Goal: Task Accomplishment & Management: Use online tool/utility

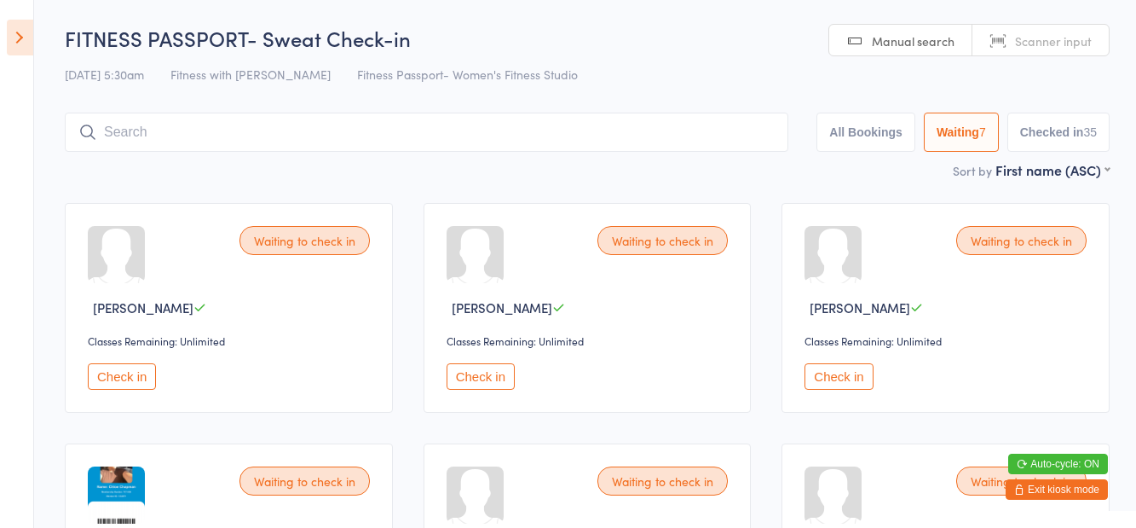
select select "1"
click at [20, 47] on icon at bounding box center [20, 38] width 26 height 36
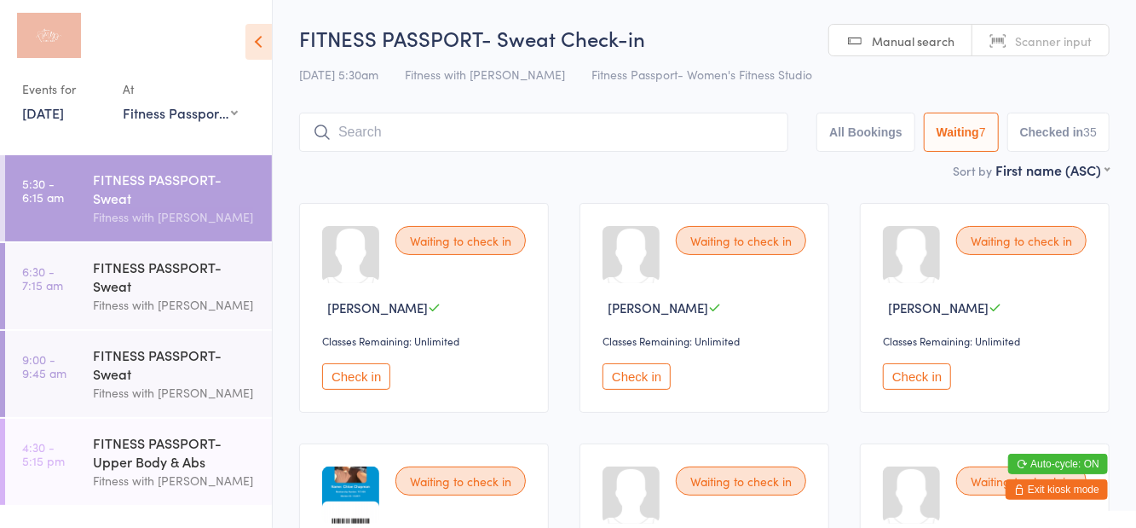
click at [120, 288] on div "FITNESS PASSPORT- Sweat" at bounding box center [175, 276] width 165 height 38
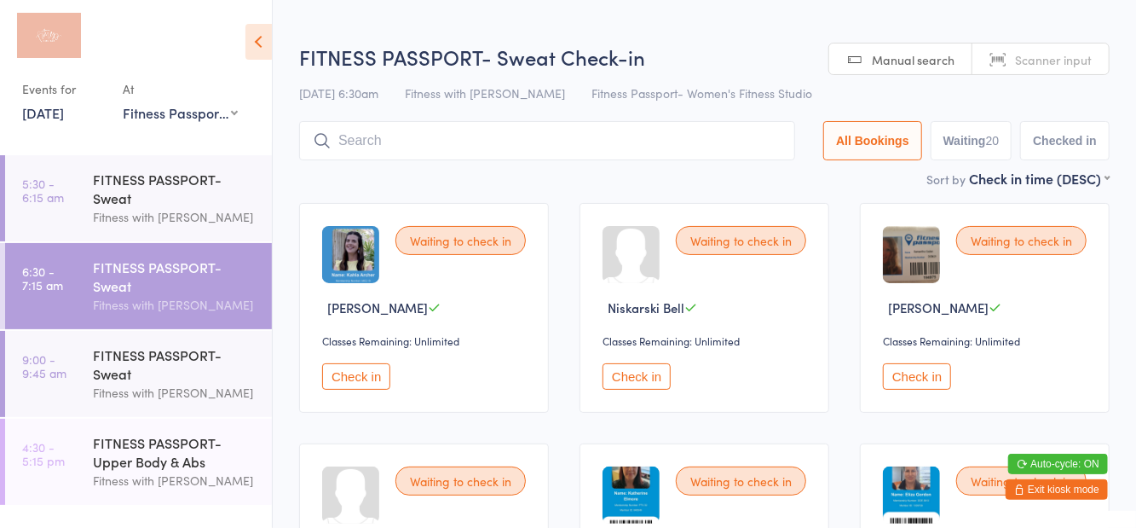
click at [990, 140] on button "Waiting 20" at bounding box center [972, 140] width 82 height 39
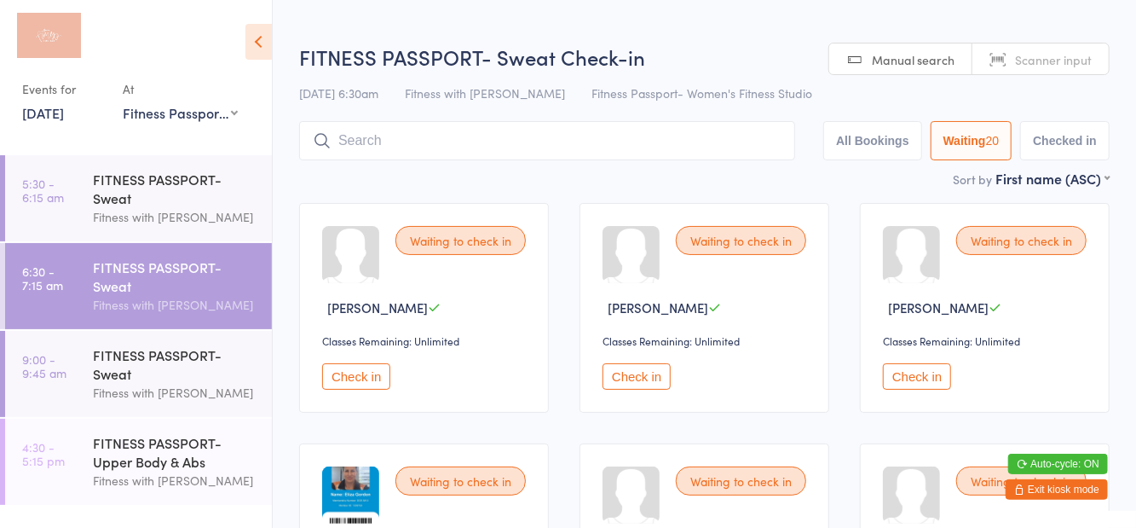
select select "0"
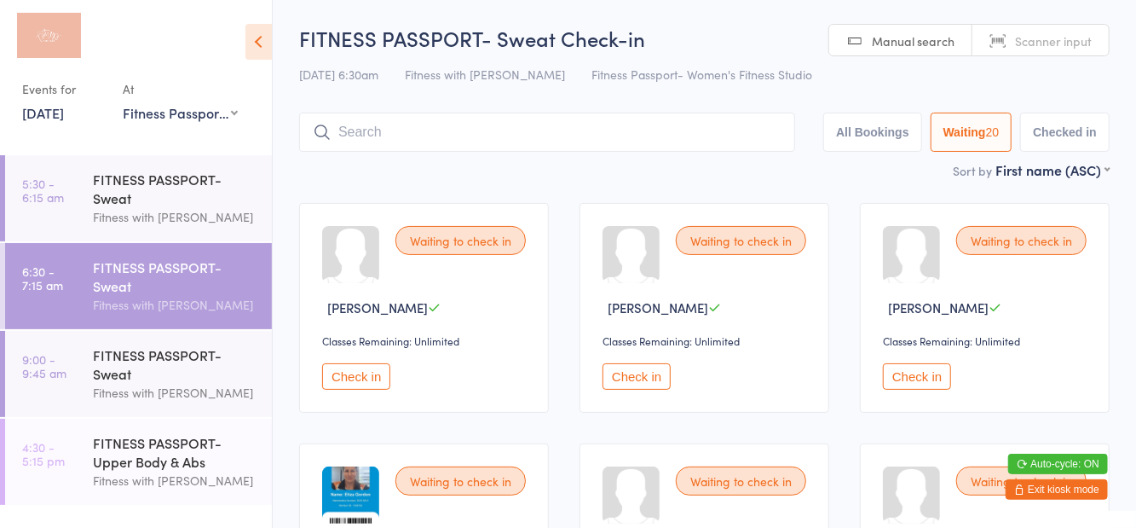
click at [145, 394] on div "Fitness with [PERSON_NAME]" at bounding box center [175, 393] width 165 height 20
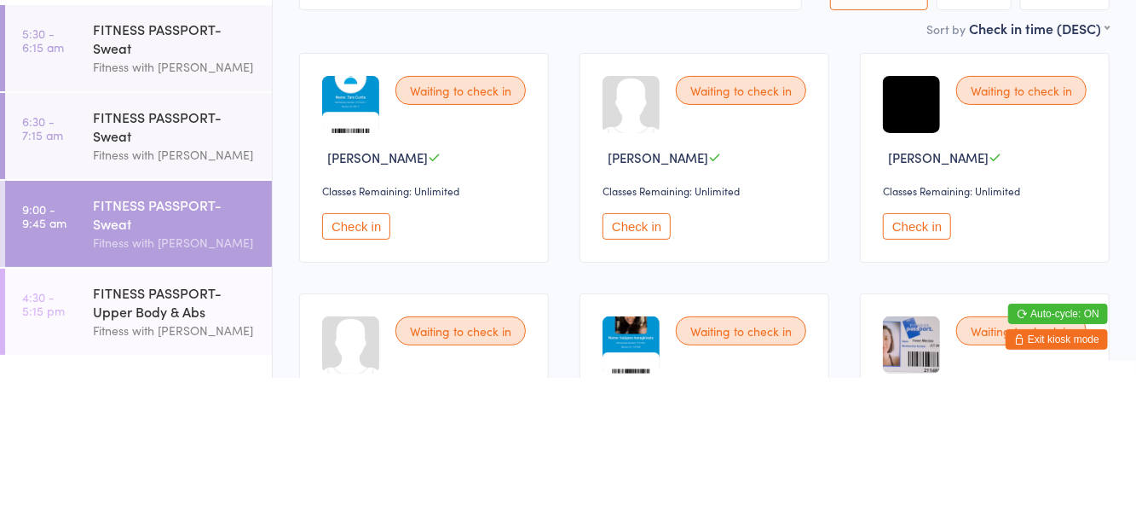
click at [140, 268] on div "FITNESS PASSPORT- Sweat" at bounding box center [175, 276] width 165 height 38
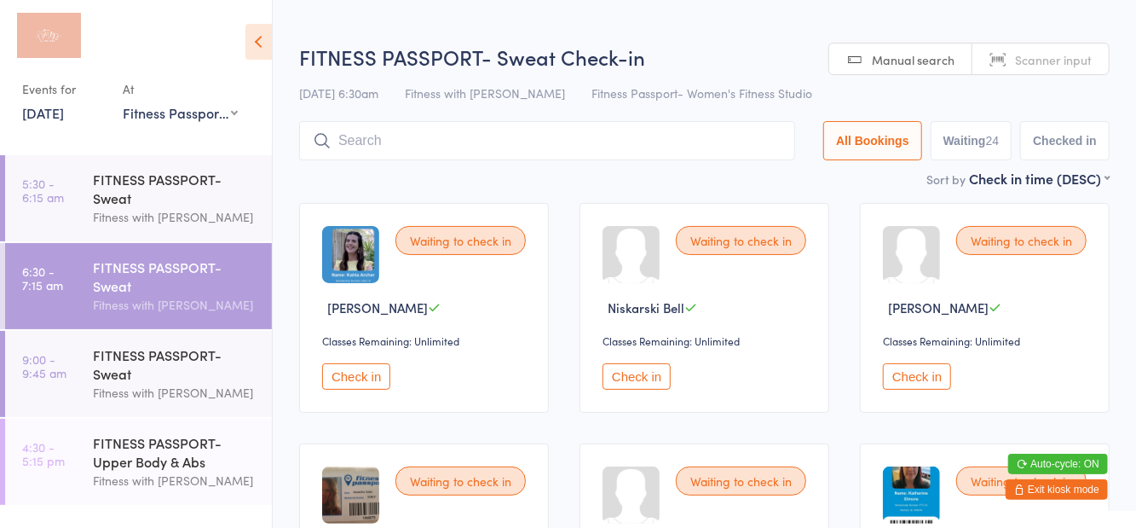
click at [189, 204] on div "FITNESS PASSPORT- Sweat" at bounding box center [175, 189] width 165 height 38
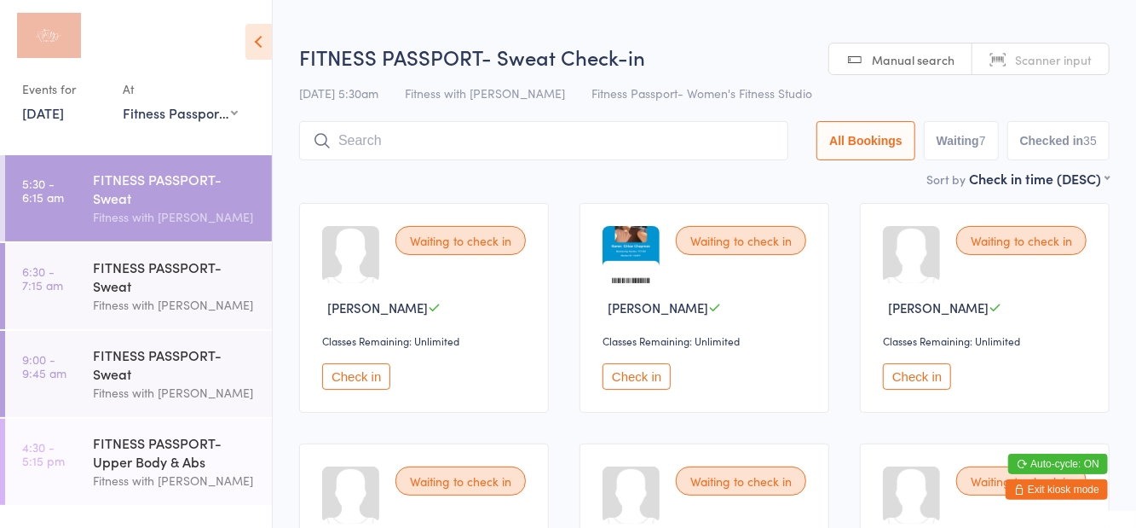
click at [476, 147] on input "search" at bounding box center [543, 140] width 489 height 39
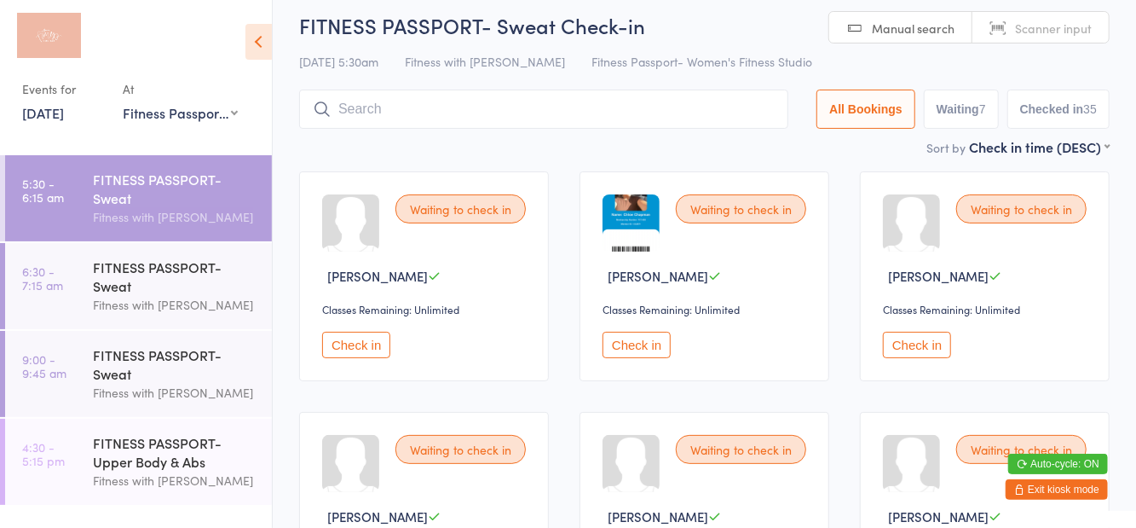
scroll to position [122, 0]
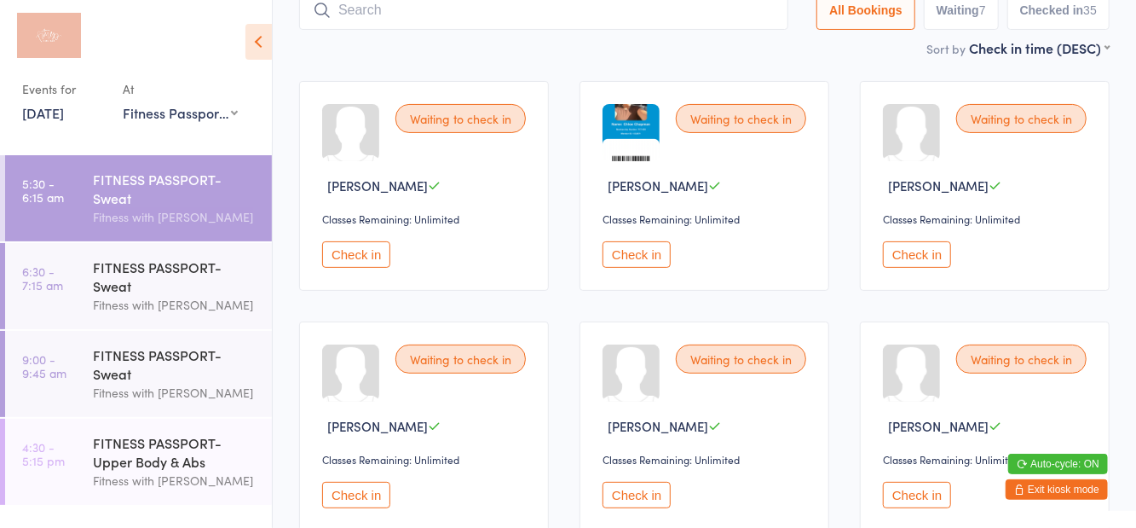
click at [139, 286] on div "FITNESS PASSPORT- Sweat" at bounding box center [175, 276] width 165 height 38
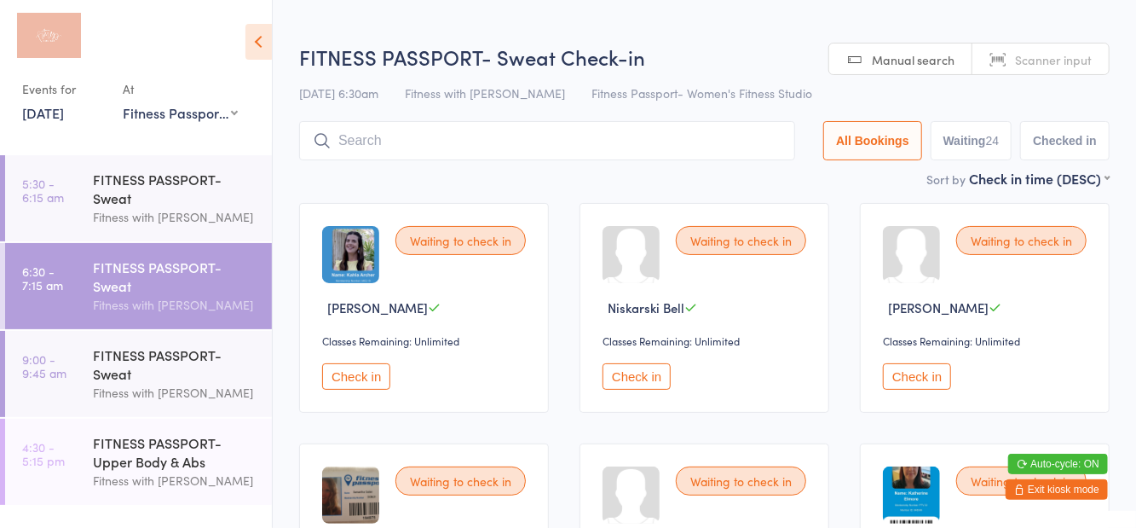
click at [257, 47] on icon at bounding box center [258, 42] width 26 height 36
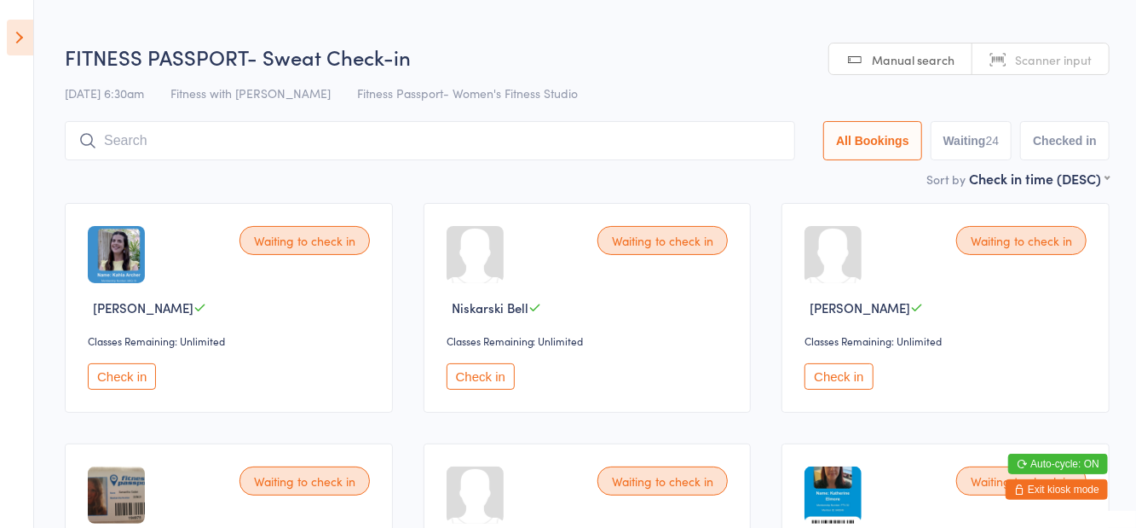
click at [972, 153] on button "Waiting 24" at bounding box center [972, 140] width 82 height 39
select select "0"
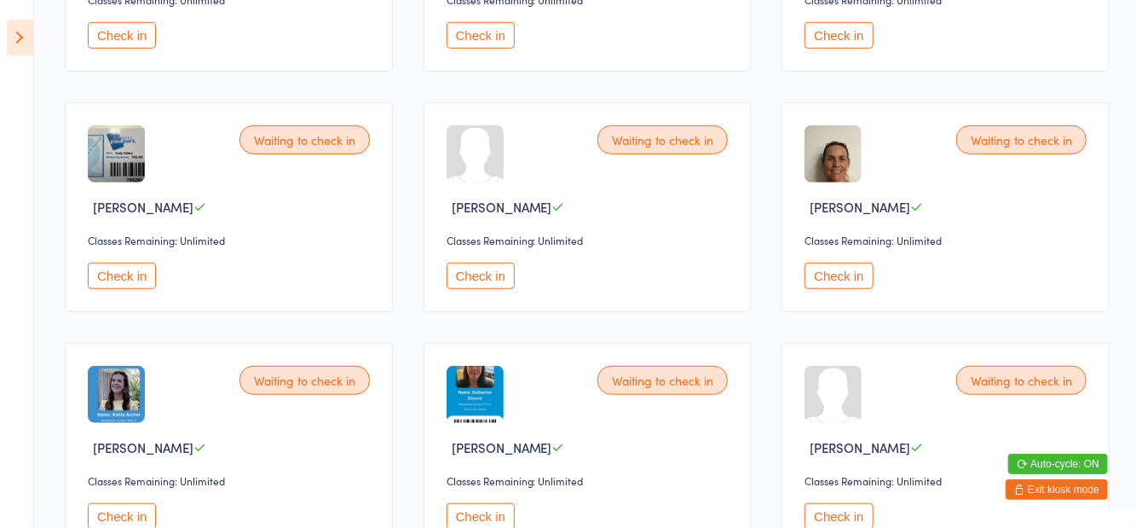
scroll to position [592, 0]
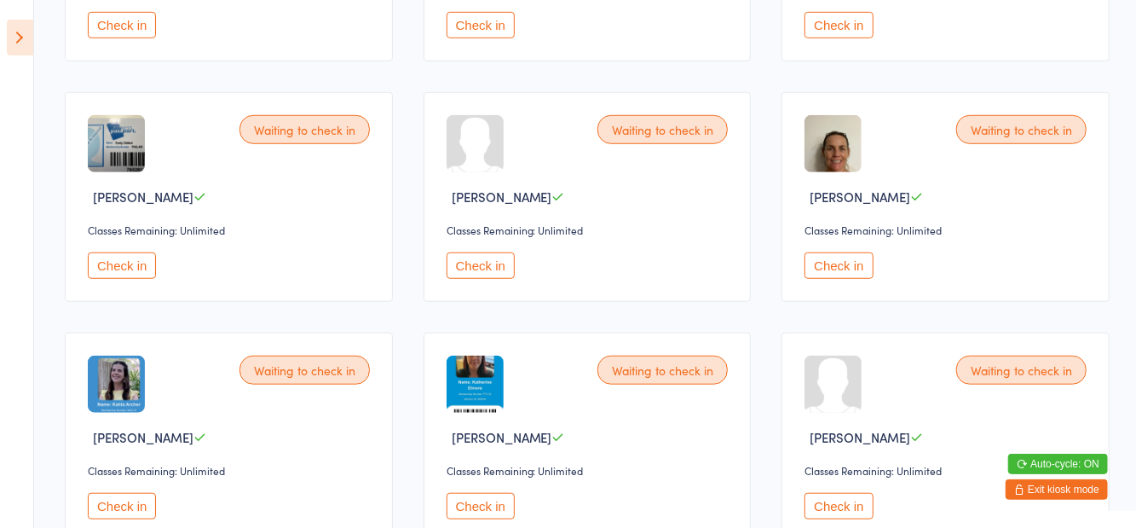
click at [145, 508] on button "Check in" at bounding box center [122, 506] width 68 height 26
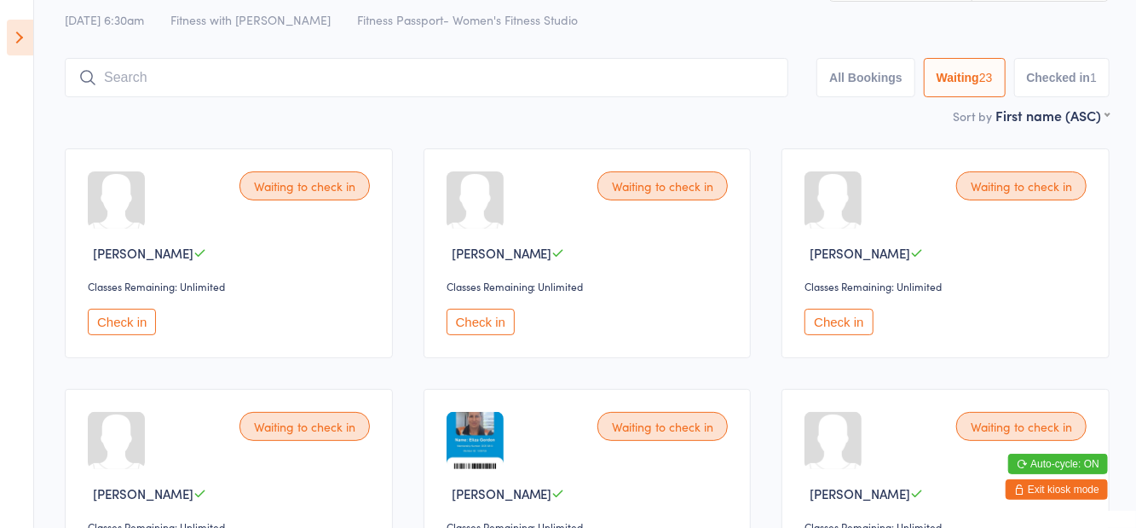
scroll to position [49, 0]
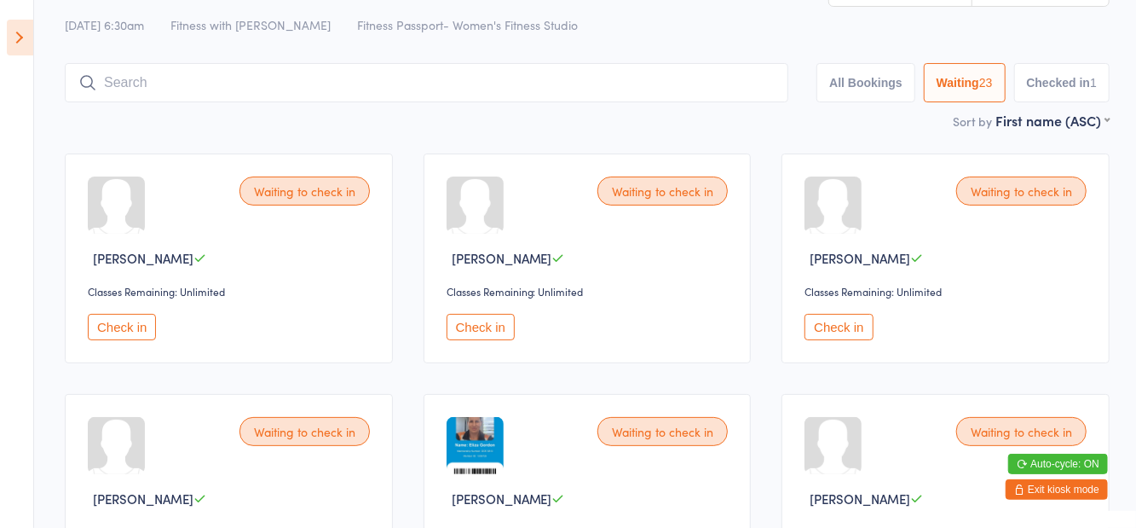
click at [852, 335] on button "Check in" at bounding box center [839, 327] width 68 height 26
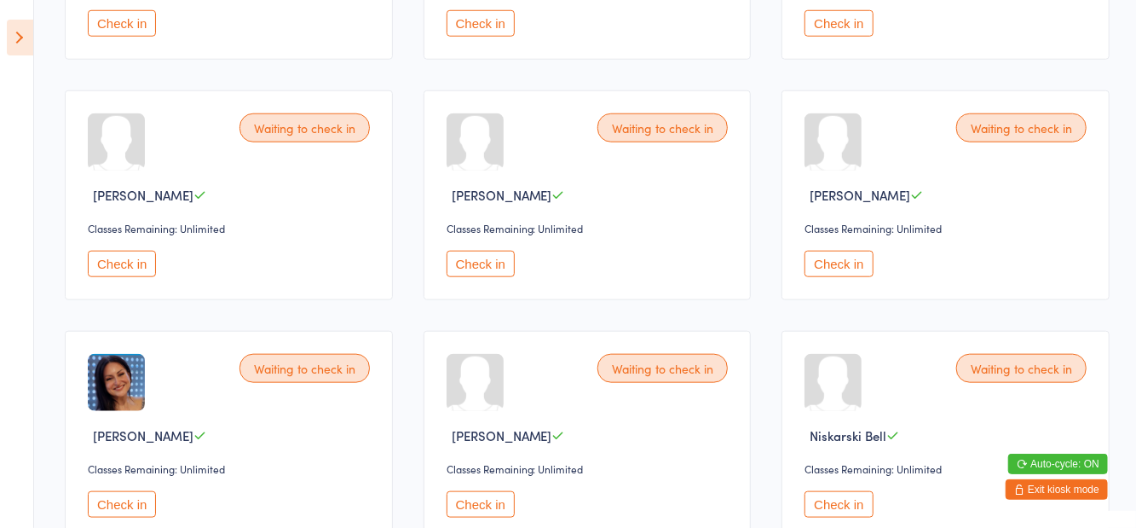
scroll to position [835, 0]
click at [488, 511] on button "Check in" at bounding box center [481, 502] width 68 height 26
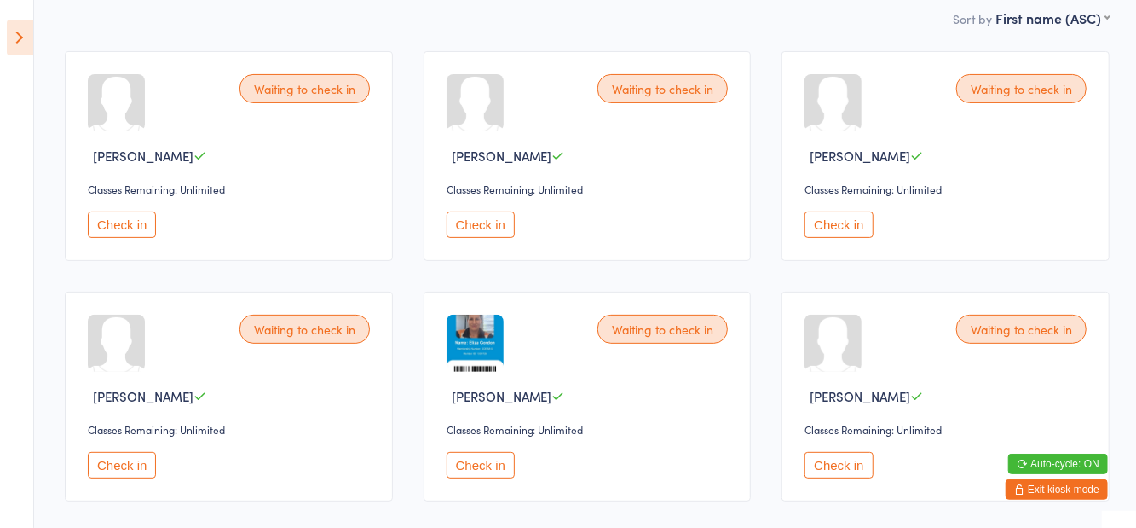
scroll to position [0, 0]
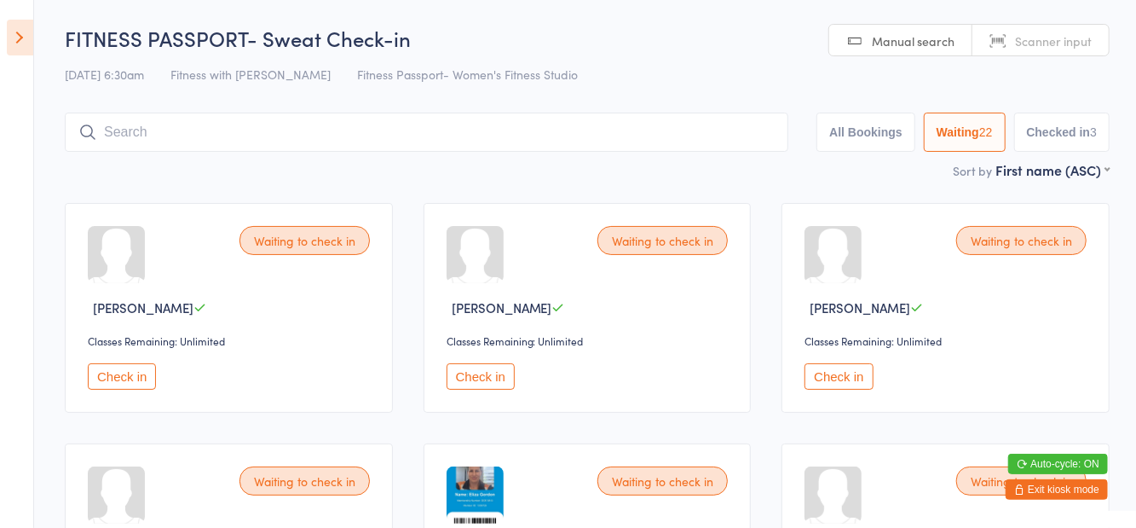
click at [123, 368] on button "Check in" at bounding box center [122, 376] width 68 height 26
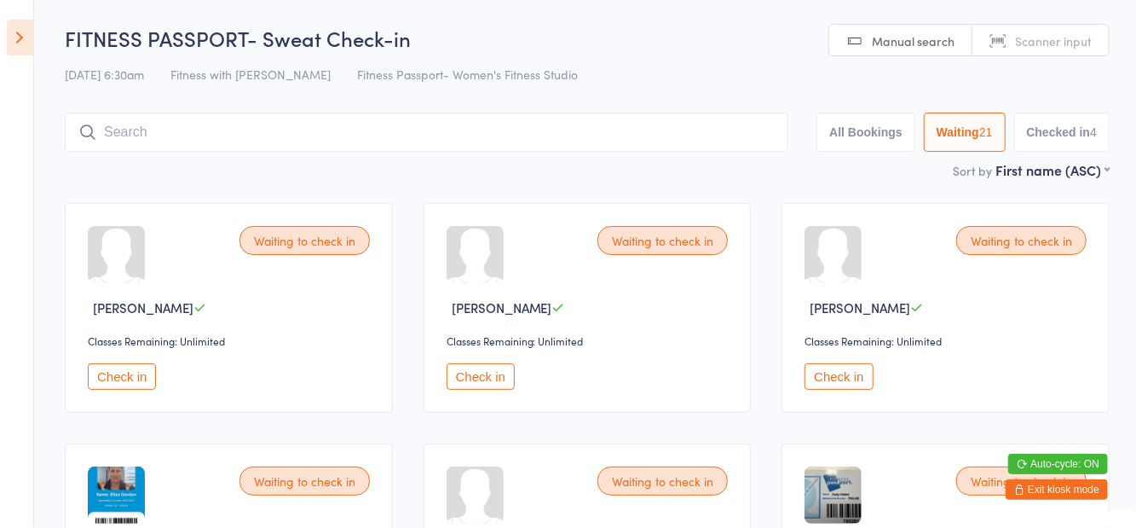
click at [119, 379] on button "Check in" at bounding box center [122, 376] width 68 height 26
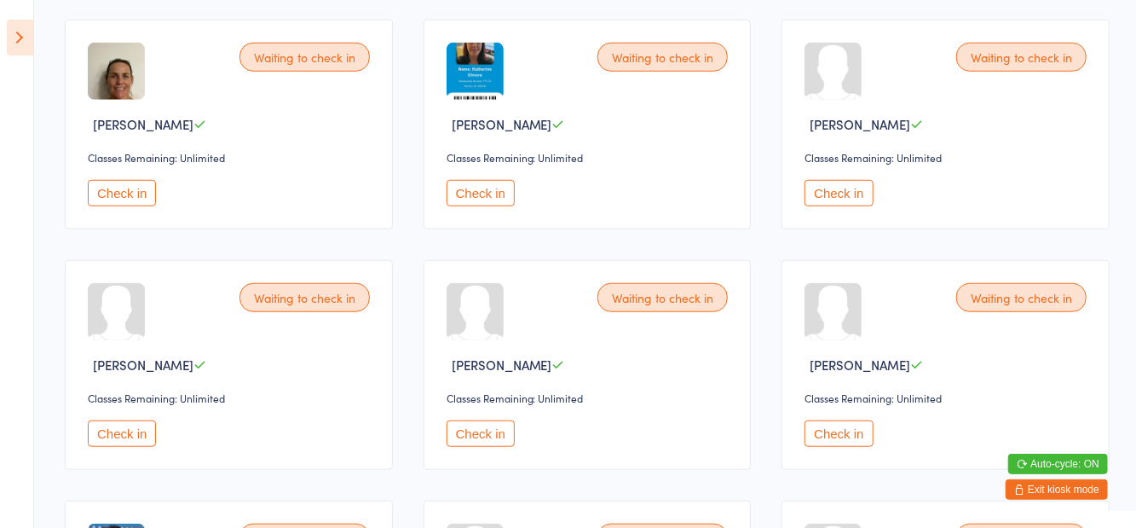
scroll to position [689, 0]
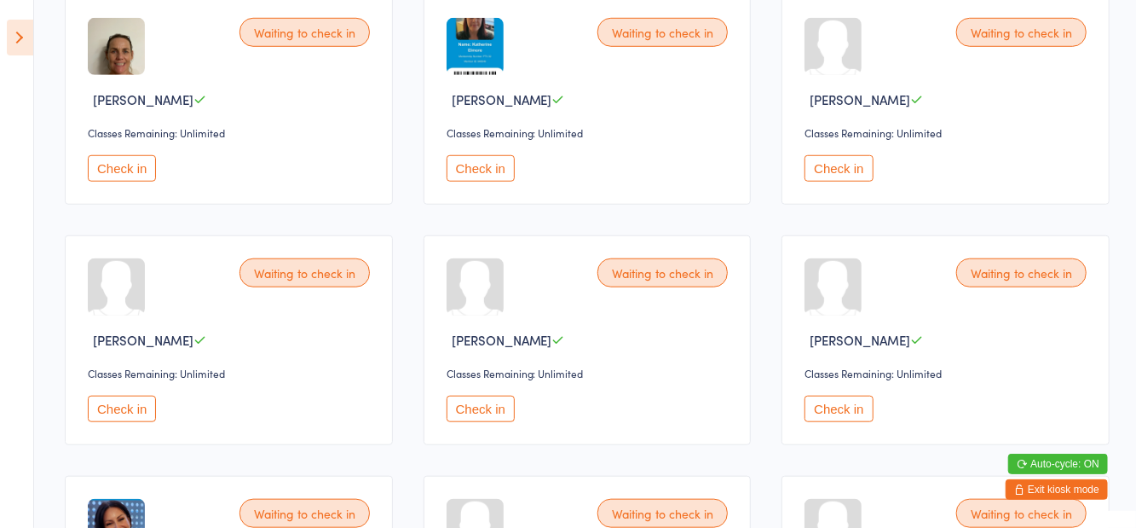
click at [513, 414] on button "Check in" at bounding box center [481, 409] width 68 height 26
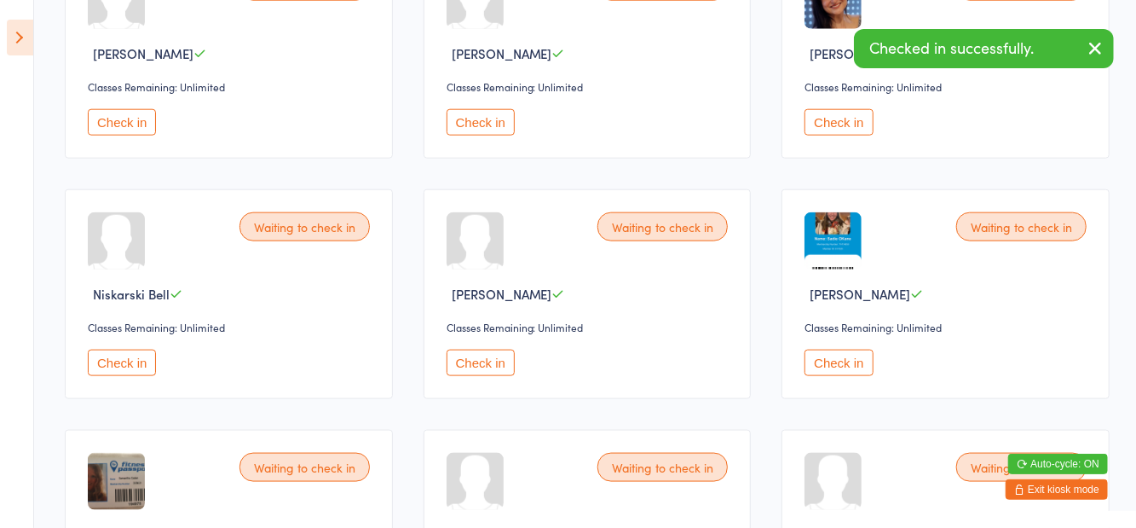
scroll to position [1096, 0]
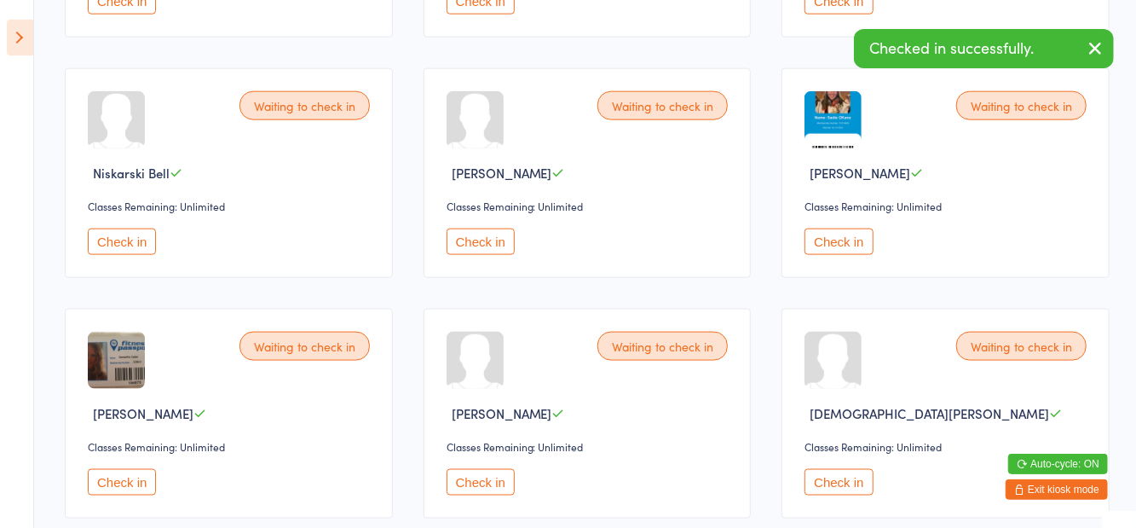
click at [493, 472] on button "Check in" at bounding box center [481, 482] width 68 height 26
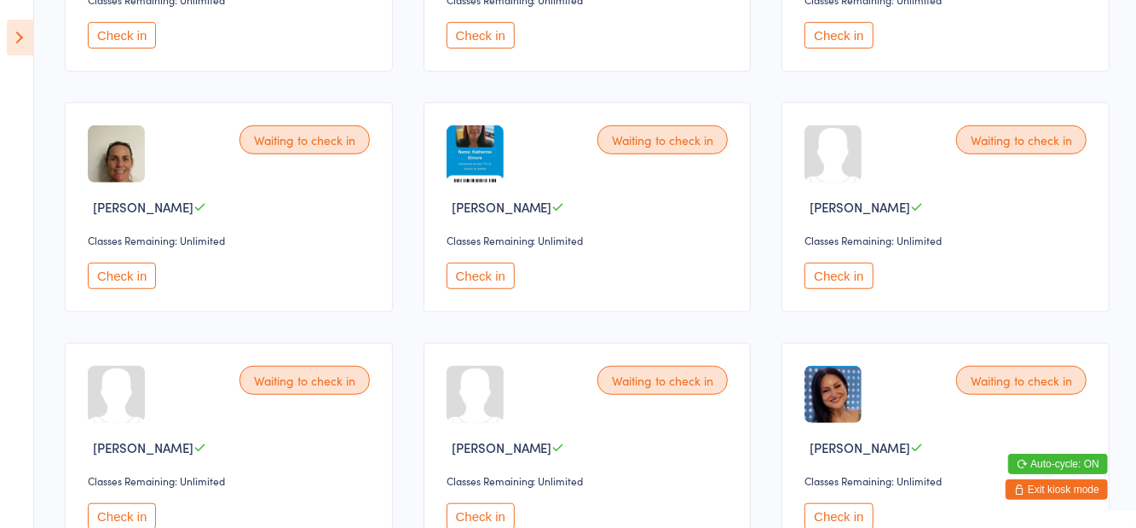
scroll to position [578, 0]
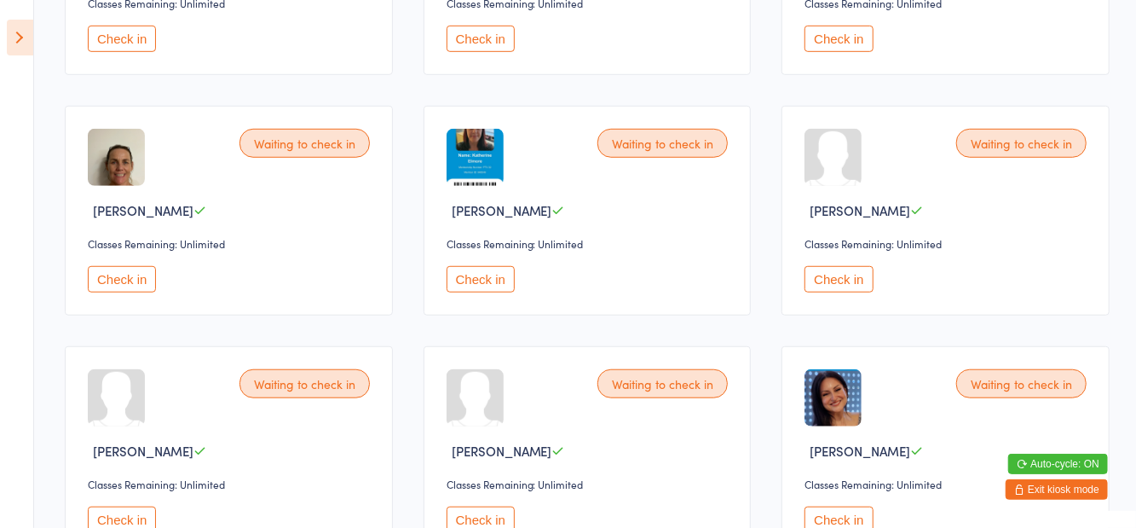
click at [124, 285] on button "Check in" at bounding box center [122, 279] width 68 height 26
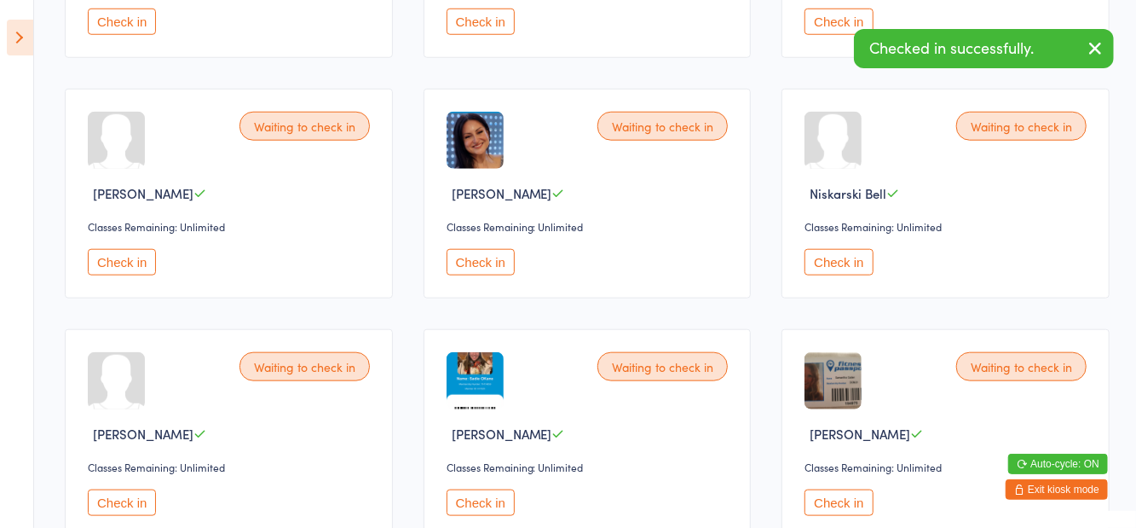
scroll to position [837, 0]
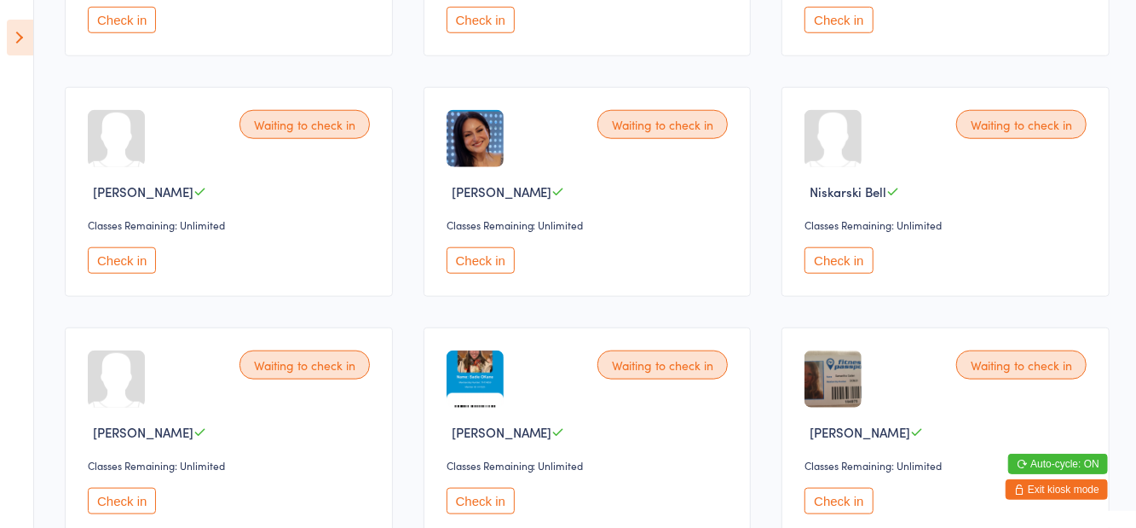
click at [473, 505] on button "Check in" at bounding box center [481, 501] width 68 height 26
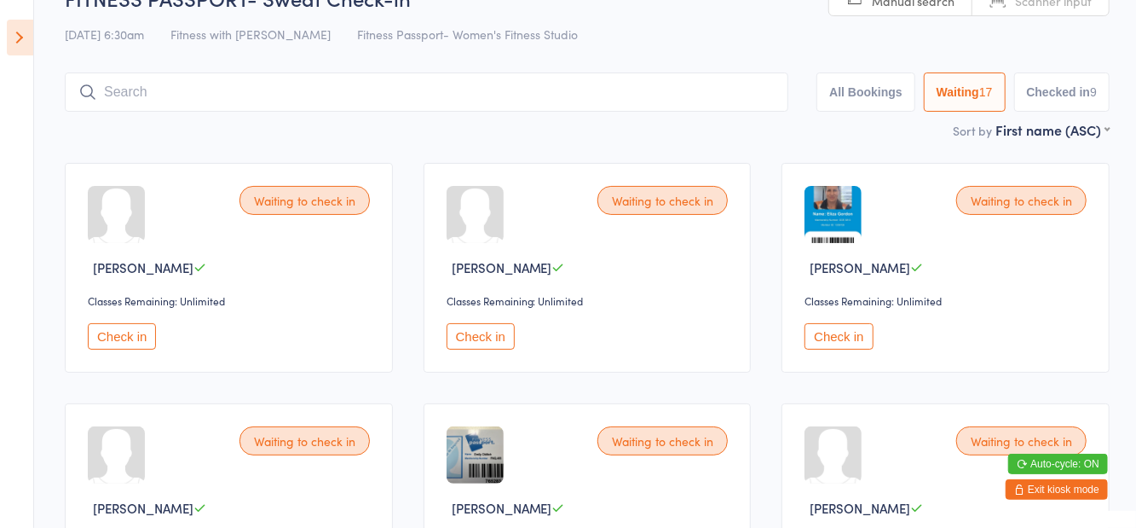
scroll to position [38, 0]
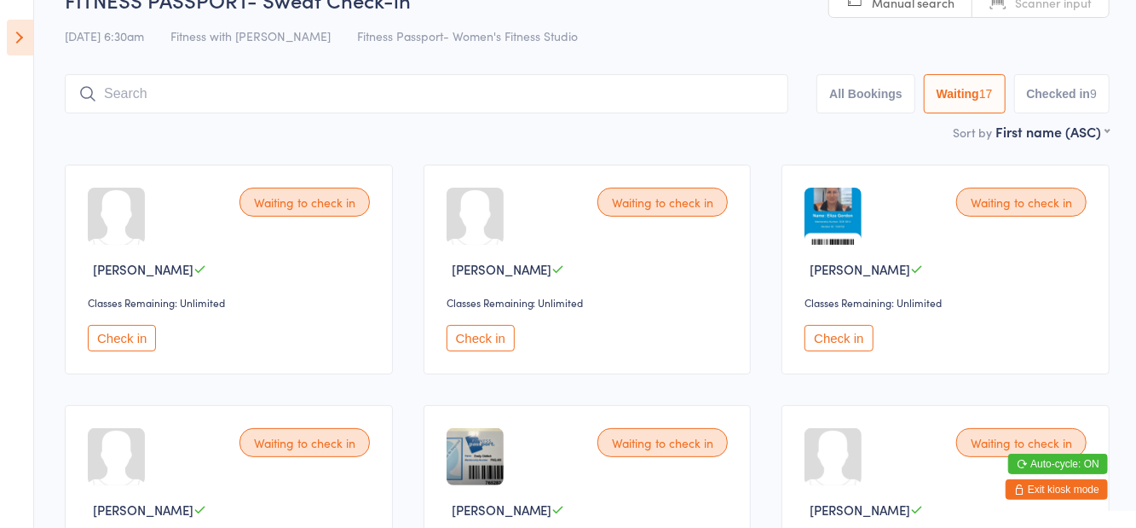
click at [852, 341] on button "Check in" at bounding box center [839, 338] width 68 height 26
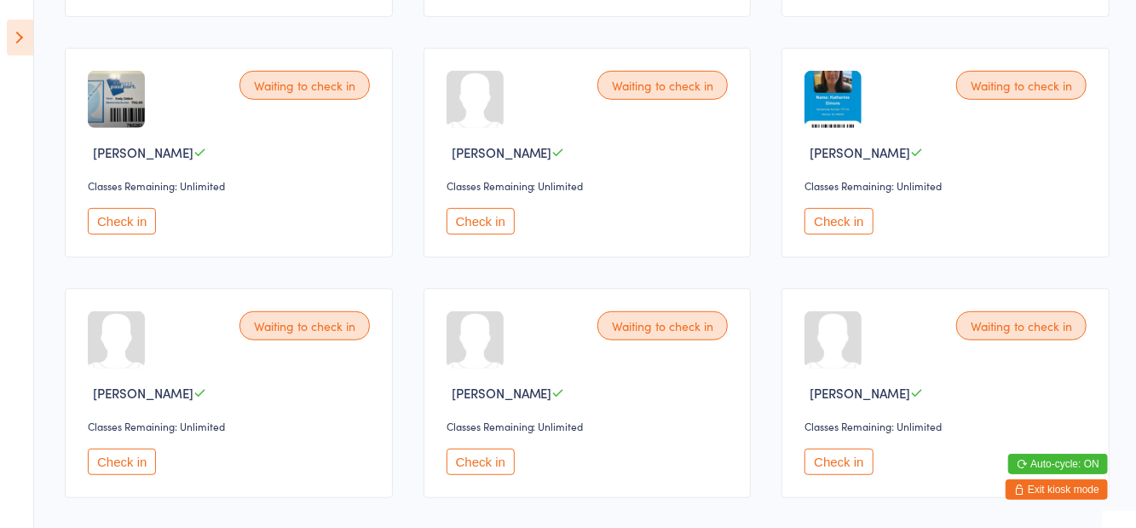
scroll to position [397, 0]
click at [470, 469] on button "Check in" at bounding box center [481, 460] width 68 height 26
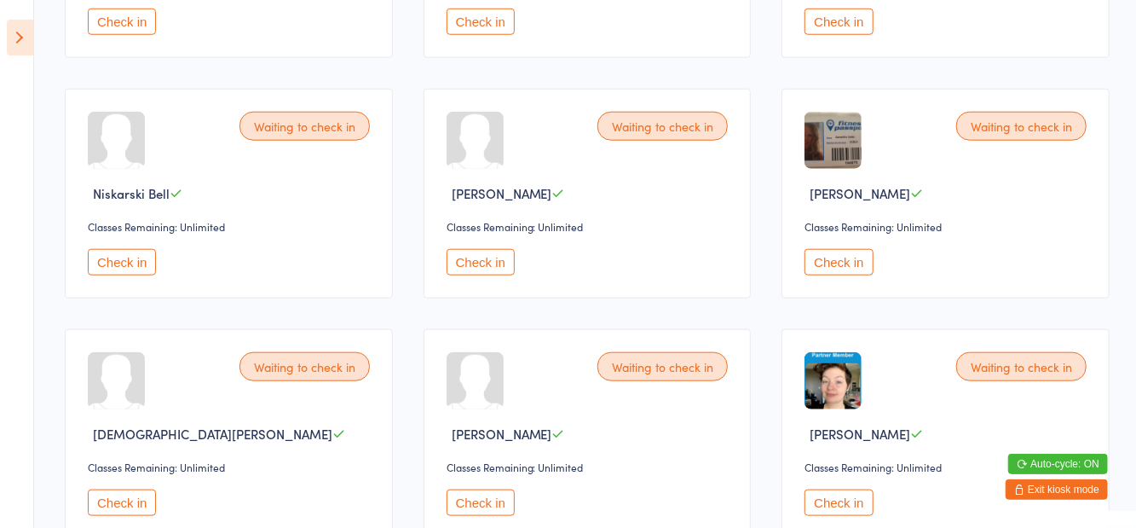
scroll to position [880, 0]
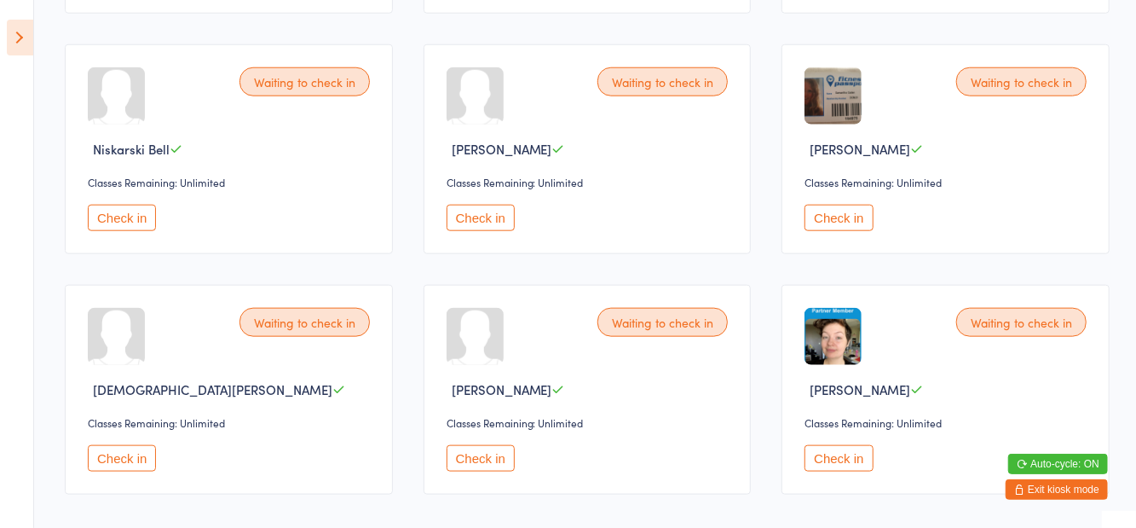
click at [854, 459] on button "Check in" at bounding box center [839, 458] width 68 height 26
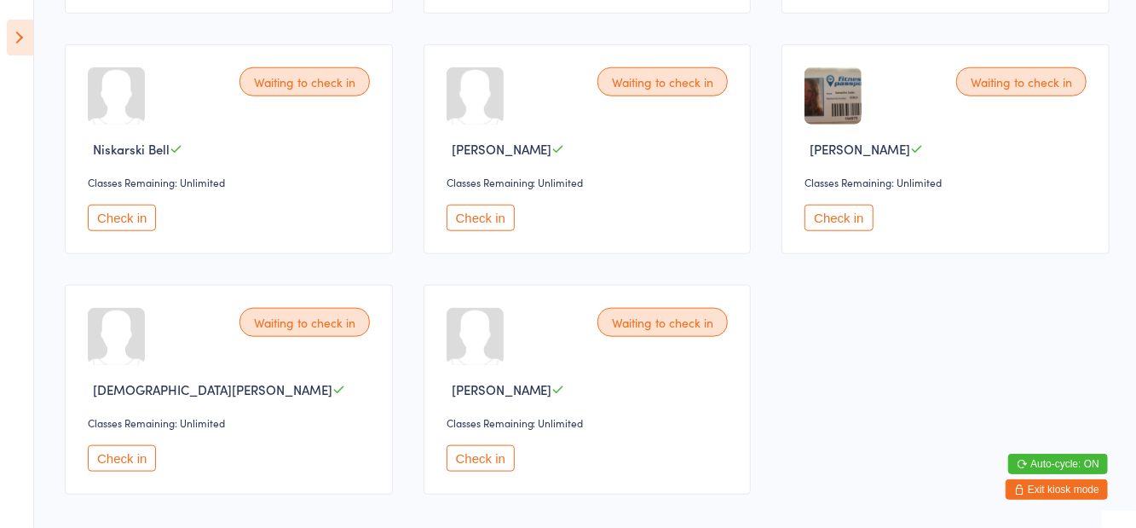
click at [476, 450] on button "Check in" at bounding box center [481, 458] width 68 height 26
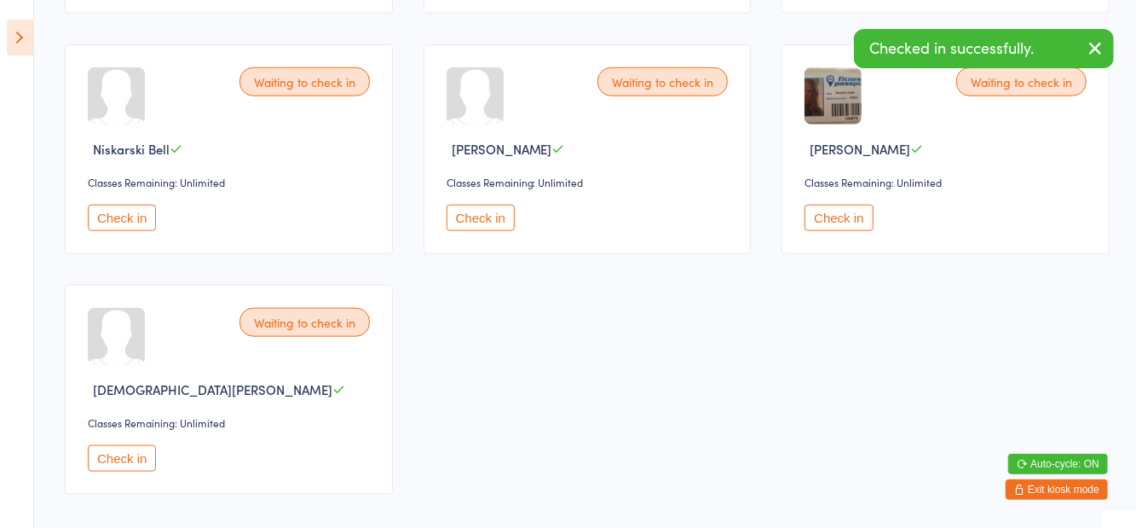
click at [482, 222] on button "Check in" at bounding box center [481, 218] width 68 height 26
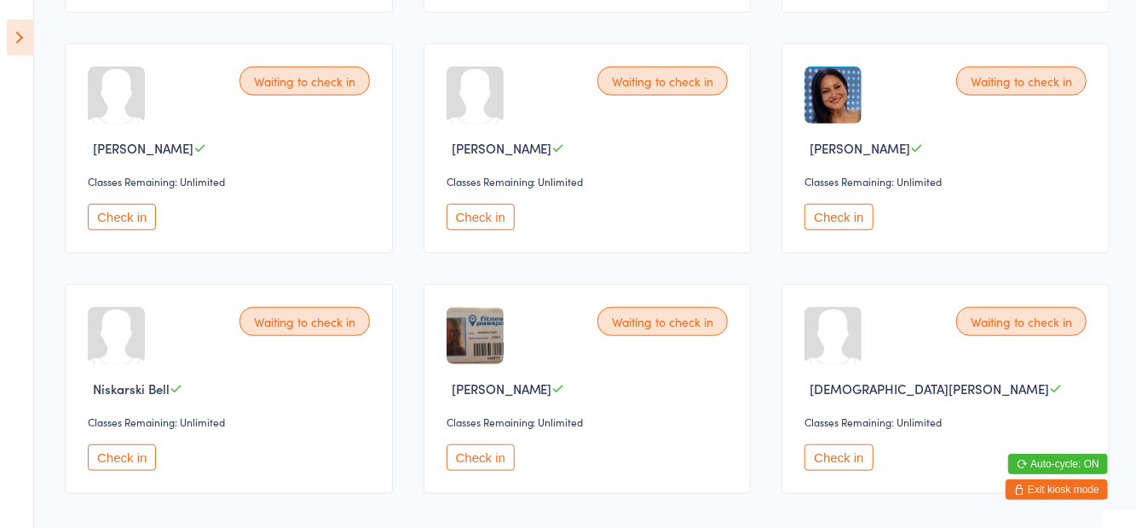
click at [486, 455] on button "Check in" at bounding box center [481, 457] width 68 height 26
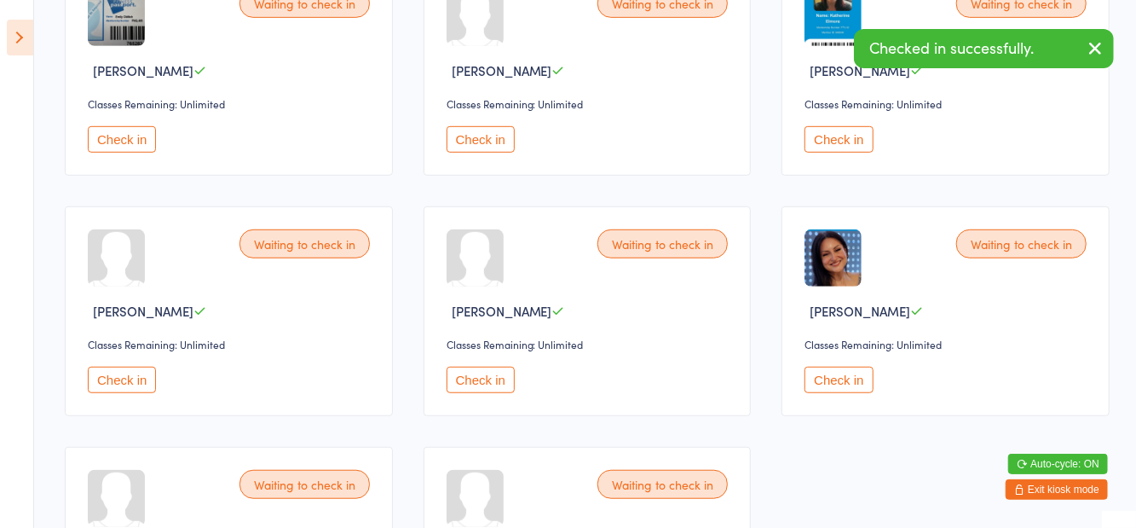
scroll to position [0, 0]
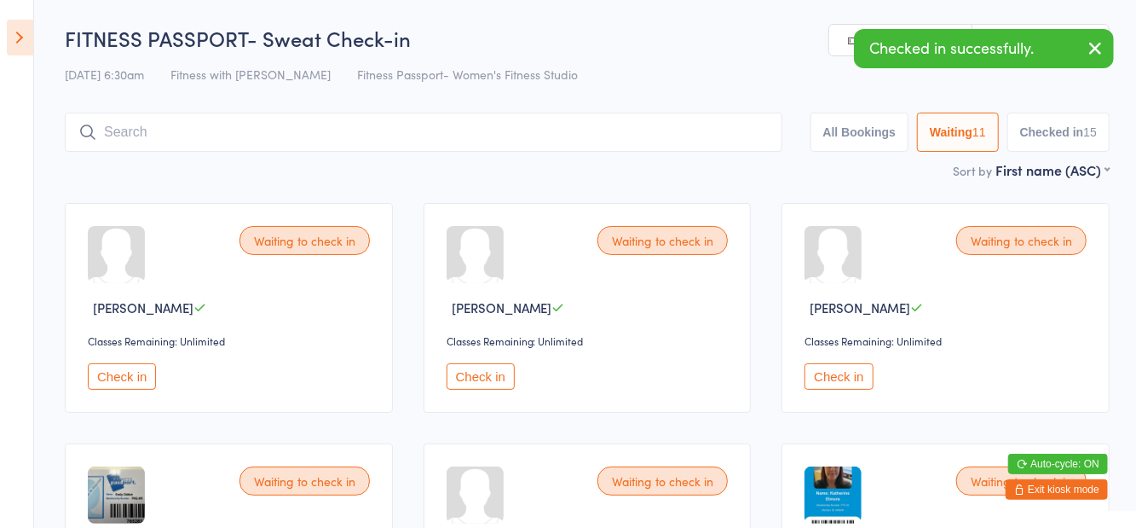
click at [115, 388] on button "Check in" at bounding box center [122, 376] width 68 height 26
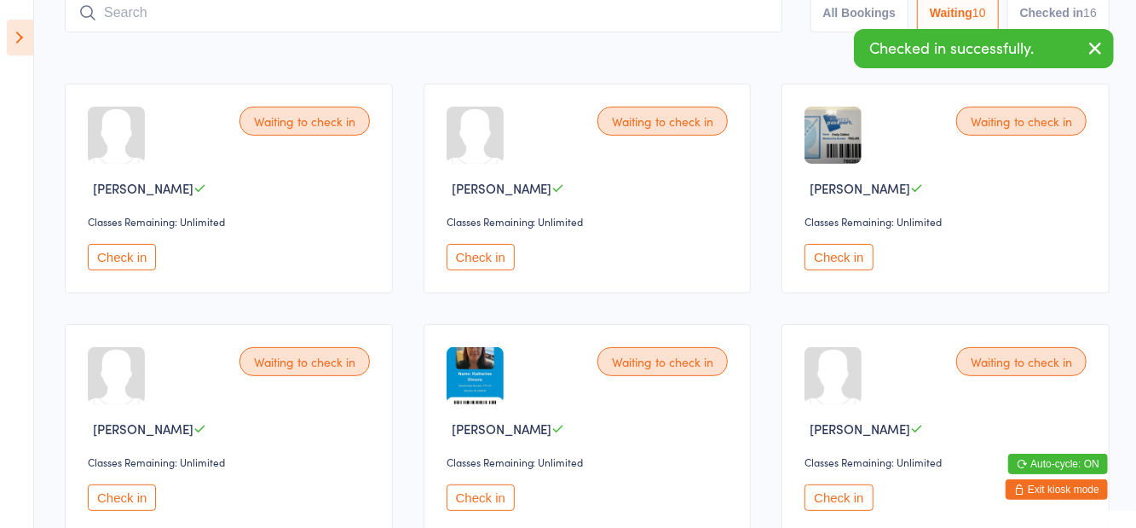
scroll to position [123, 0]
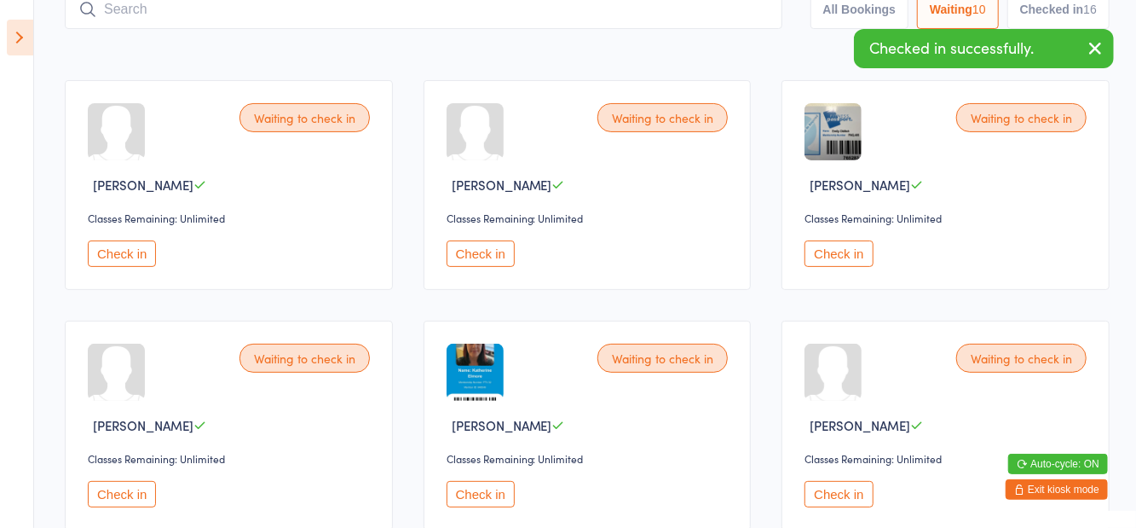
click at [850, 500] on button "Check in" at bounding box center [839, 494] width 68 height 26
click at [213, 326] on div "Waiting to check in [PERSON_NAME] Classes Remaining: Unlimited Check in" at bounding box center [229, 426] width 328 height 210
click at [467, 264] on button "Check in" at bounding box center [481, 253] width 68 height 26
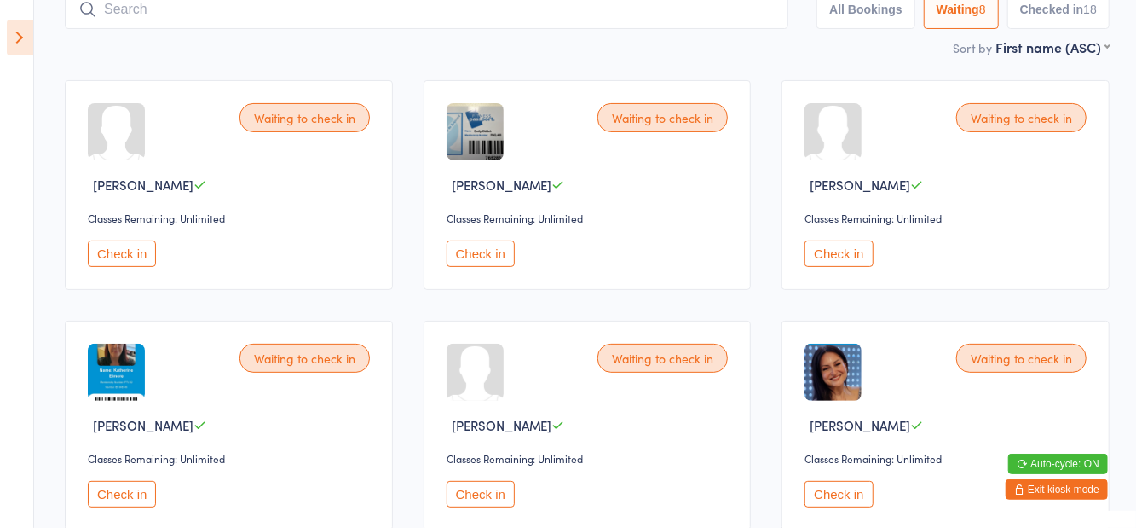
click at [119, 257] on button "Check in" at bounding box center [122, 253] width 68 height 26
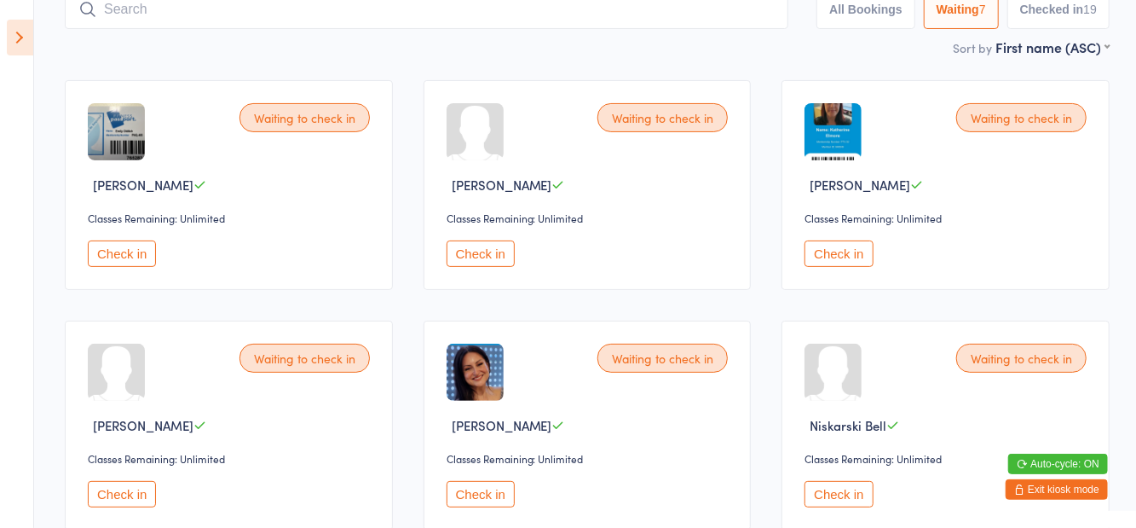
click at [829, 244] on button "Check in" at bounding box center [839, 253] width 68 height 26
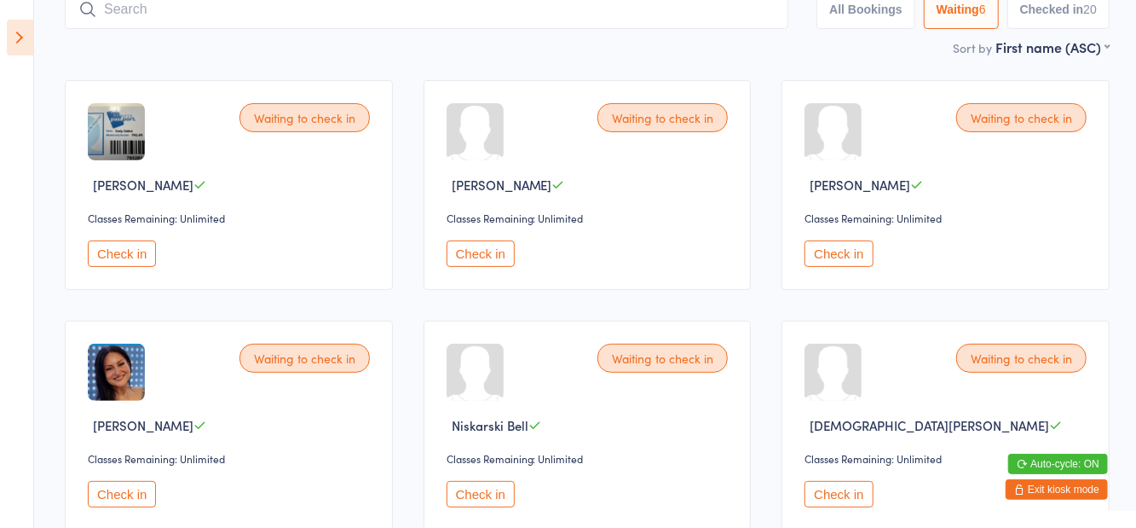
click at [131, 261] on button "Check in" at bounding box center [122, 253] width 68 height 26
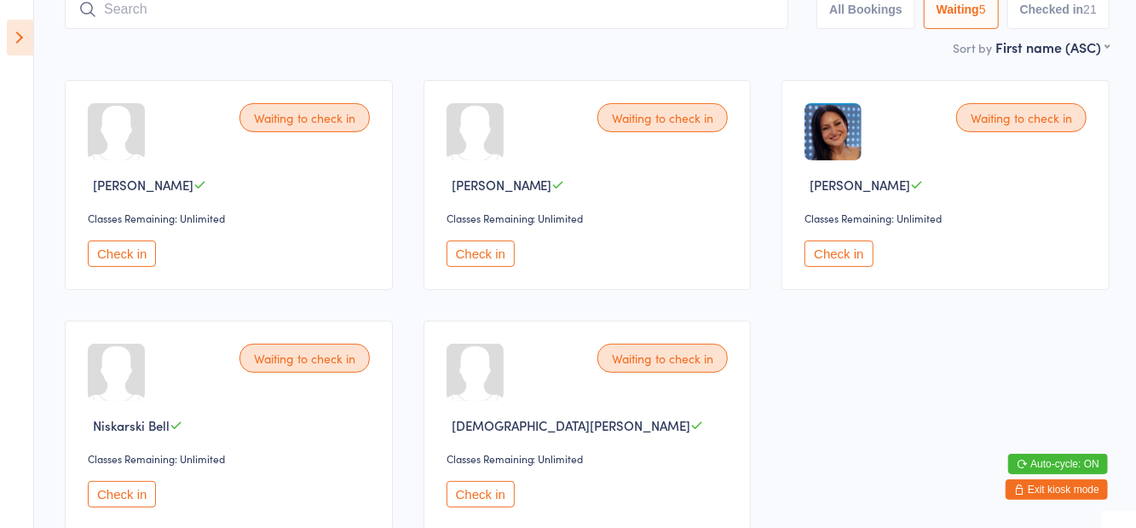
click at [827, 266] on button "Check in" at bounding box center [839, 253] width 68 height 26
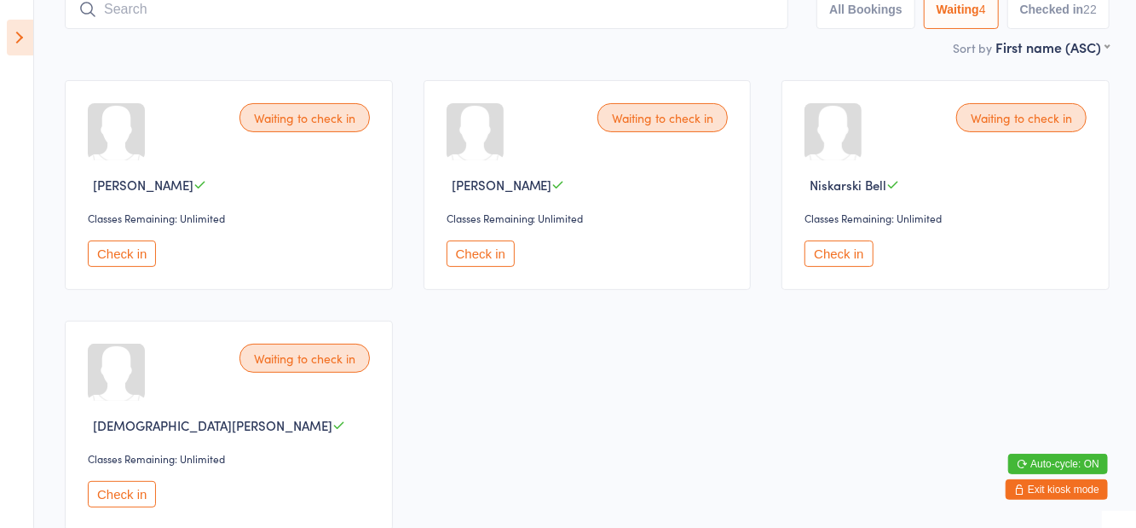
click at [487, 266] on button "Check in" at bounding box center [481, 253] width 68 height 26
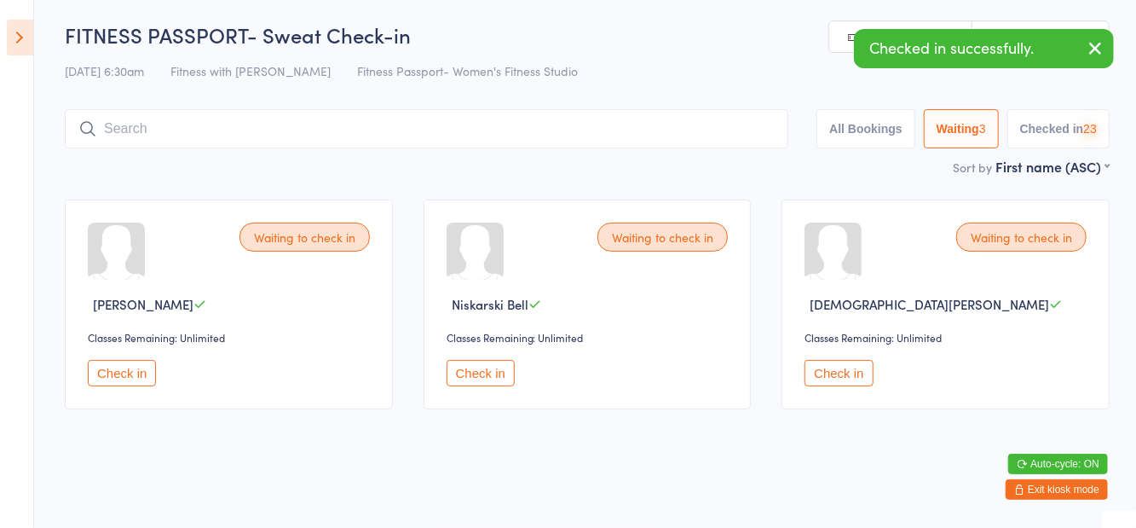
scroll to position [0, 0]
